Goal: Information Seeking & Learning: Learn about a topic

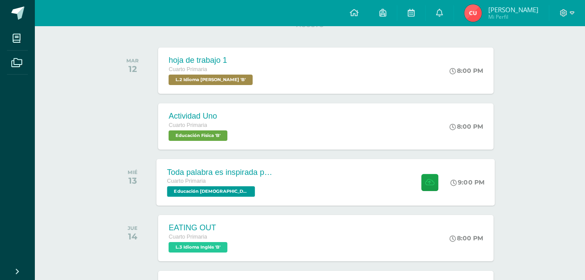
scroll to position [174, 0]
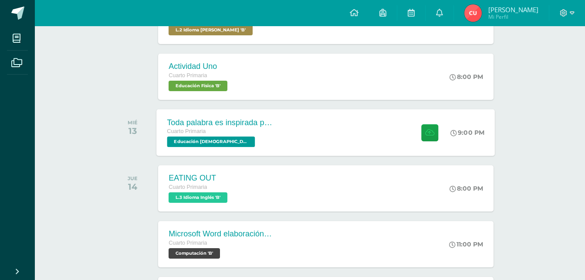
click at [321, 136] on div "Toda palabra es inspirada por Dios Cuarto Primaria Educación Cristiana 'B' 9:00…" at bounding box center [326, 132] width 338 height 47
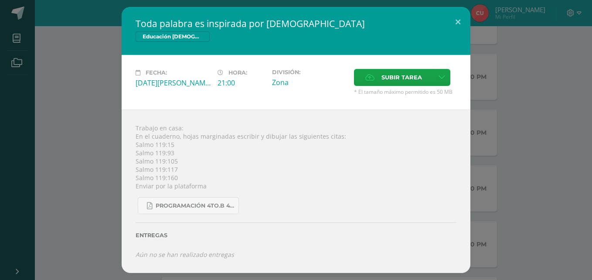
click at [95, 164] on div "Toda palabra es inspirada por Dios Educación Cristiana Fecha: Miércoles 13 de A…" at bounding box center [295, 139] width 585 height 265
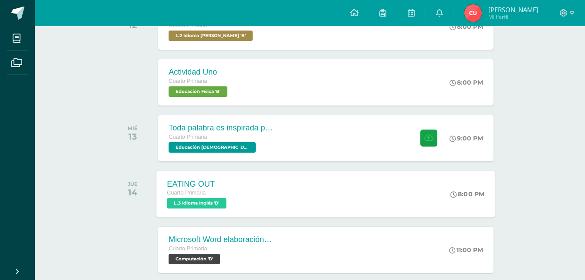
scroll to position [131, 0]
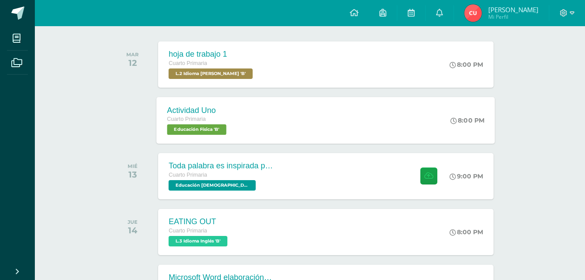
click at [227, 120] on div "Cuarto Primaria" at bounding box center [197, 120] width 61 height 10
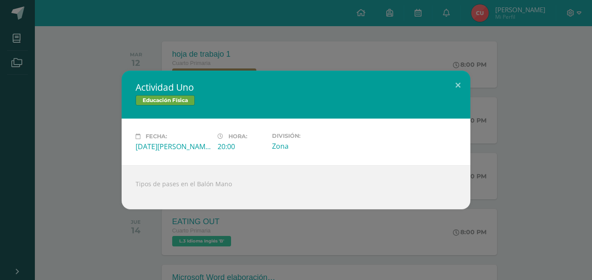
click at [68, 144] on div "Actividad Uno Educación Física Fecha: Martes 12 de Agosto Hora: 20:00 División:…" at bounding box center [295, 140] width 585 height 139
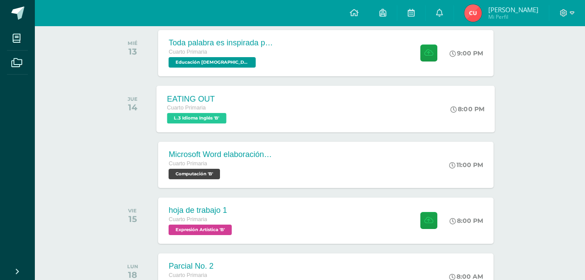
scroll to position [261, 0]
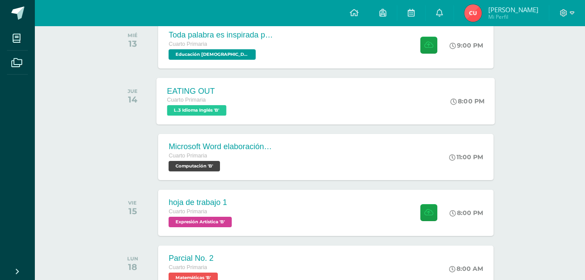
click at [221, 111] on span "L.3 Idioma Inglés 'B'" at bounding box center [196, 110] width 59 height 10
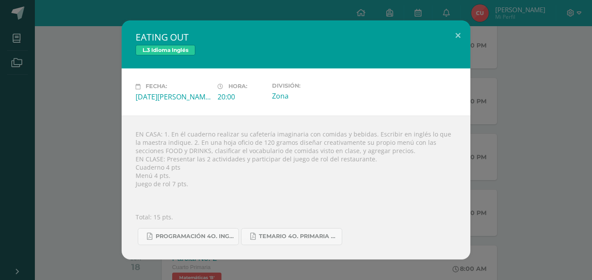
click at [109, 109] on div "EATING OUT L.3 Idioma Inglés Fecha: Jueves 14 de Agosto Hora: 20:00 División: Z…" at bounding box center [295, 139] width 585 height 238
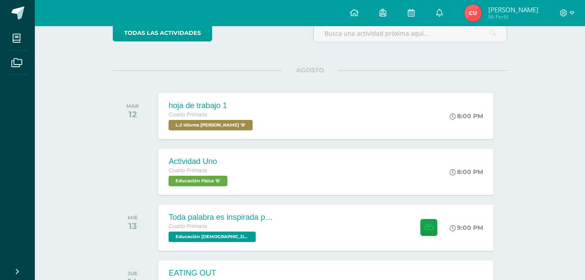
scroll to position [0, 0]
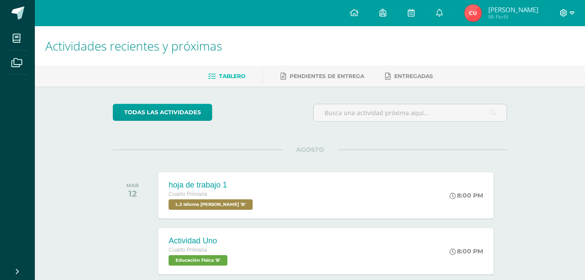
click at [570, 15] on icon at bounding box center [572, 13] width 5 height 8
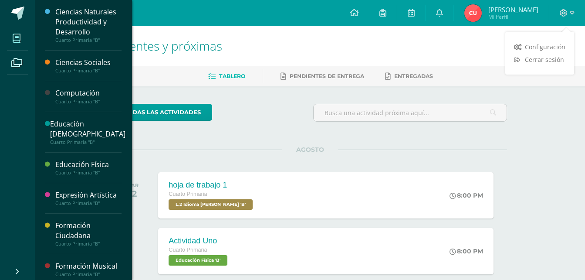
click at [27, 43] on link "Mis cursos" at bounding box center [17, 38] width 21 height 24
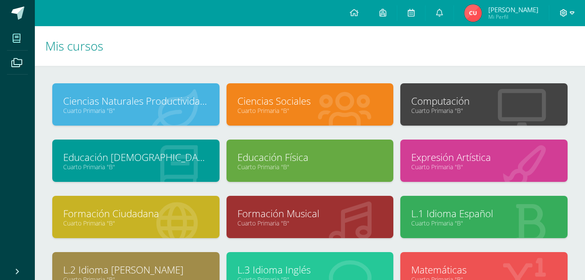
click at [570, 10] on icon at bounding box center [572, 13] width 5 height 8
click at [547, 57] on span "Cerrar sesión" at bounding box center [544, 59] width 39 height 8
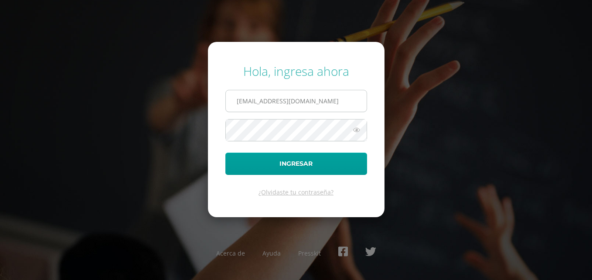
click at [280, 103] on input "[EMAIL_ADDRESS][DOMAIN_NAME]" at bounding box center [296, 100] width 141 height 21
click at [309, 100] on input "[EMAIL_ADDRESS][DOMAIN_NAME]" at bounding box center [296, 100] width 141 height 21
drag, startPoint x: 309, startPoint y: 100, endPoint x: 192, endPoint y: 101, distance: 117.2
click at [192, 101] on div "Hola, ingresa ahora [EMAIL_ADDRESS][DOMAIN_NAME] Ingresar ¿Olvidaste tu contras…" at bounding box center [296, 140] width 562 height 168
type input "m"
